Goal: Use online tool/utility: Use online tool/utility

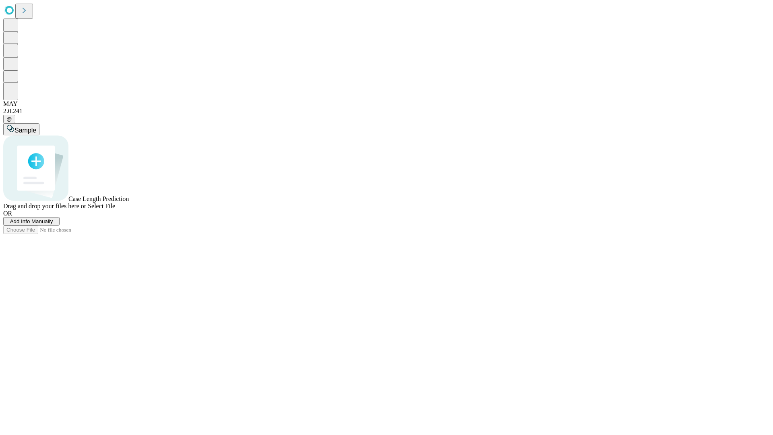
click at [53, 224] on span "Add Info Manually" at bounding box center [31, 221] width 43 height 6
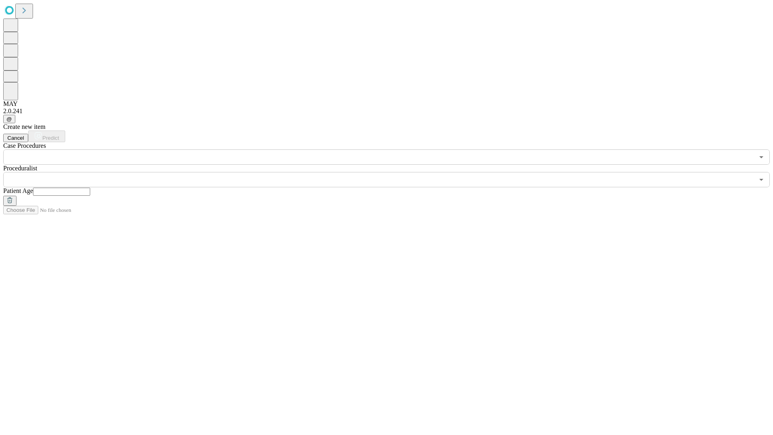
click at [90, 188] on input "text" at bounding box center [61, 192] width 57 height 8
type input "**"
click at [392, 172] on input "text" at bounding box center [378, 179] width 751 height 15
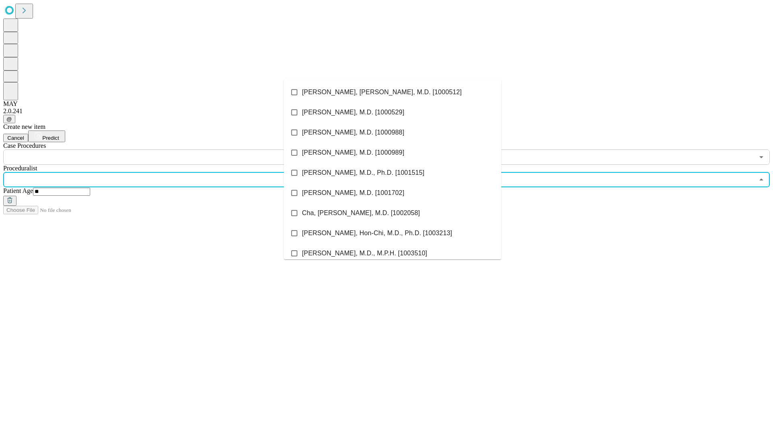
click at [392, 92] on li "[PERSON_NAME], [PERSON_NAME], M.D. [1000512]" at bounding box center [392, 92] width 217 height 20
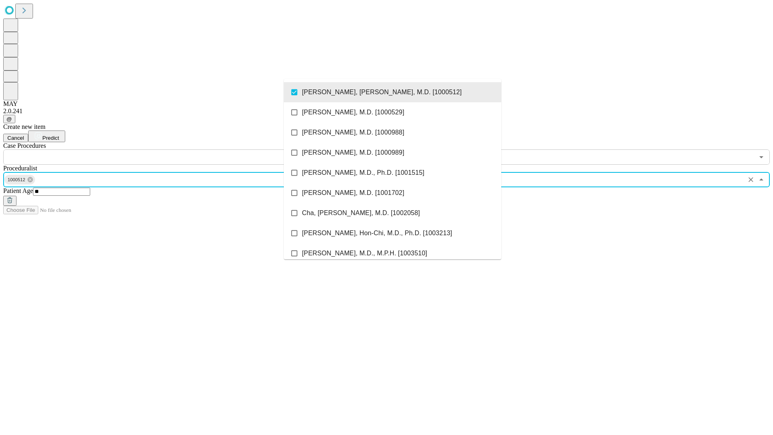
click at [169, 149] on input "text" at bounding box center [378, 156] width 751 height 15
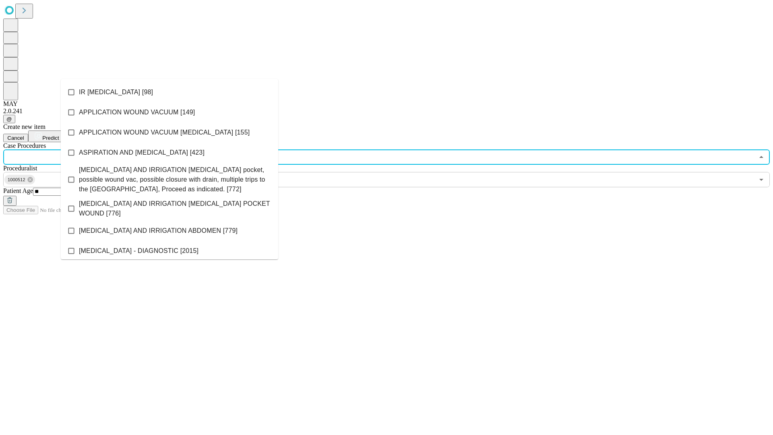
click at [169, 92] on li "IR [MEDICAL_DATA] [98]" at bounding box center [169, 92] width 217 height 20
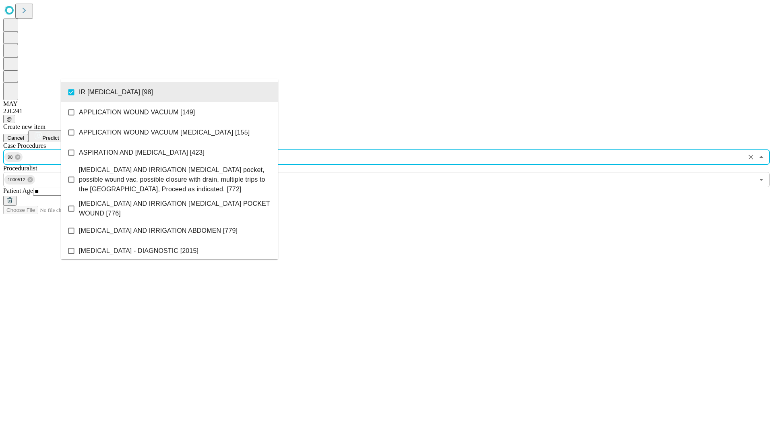
click at [59, 135] on span "Predict" at bounding box center [50, 138] width 17 height 6
